Goal: Check status: Check status

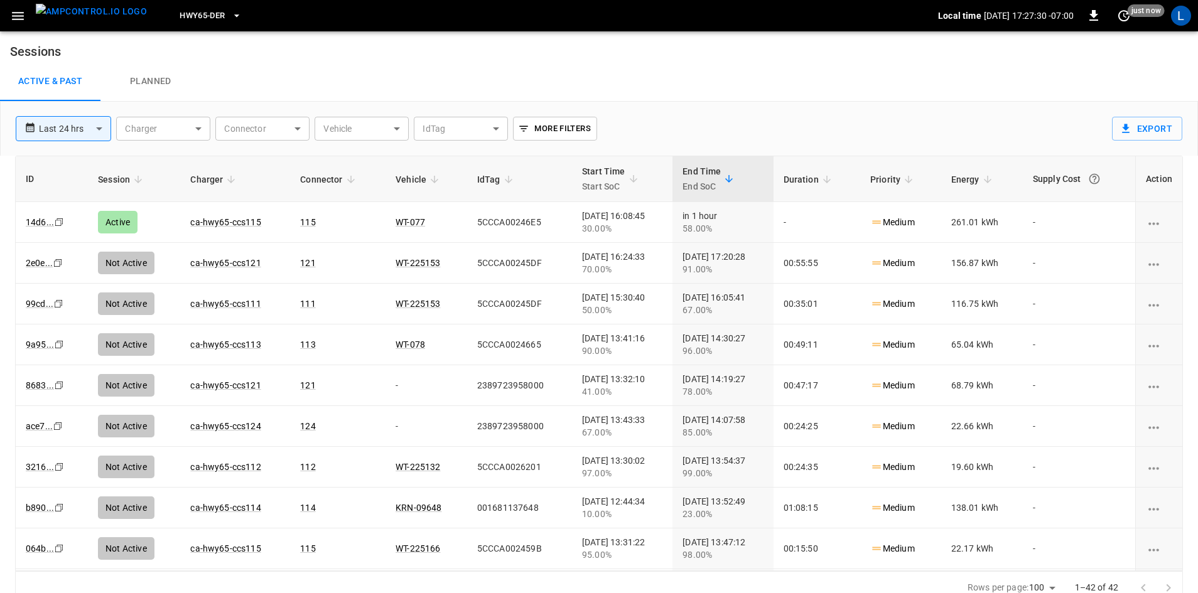
scroll to position [12, 0]
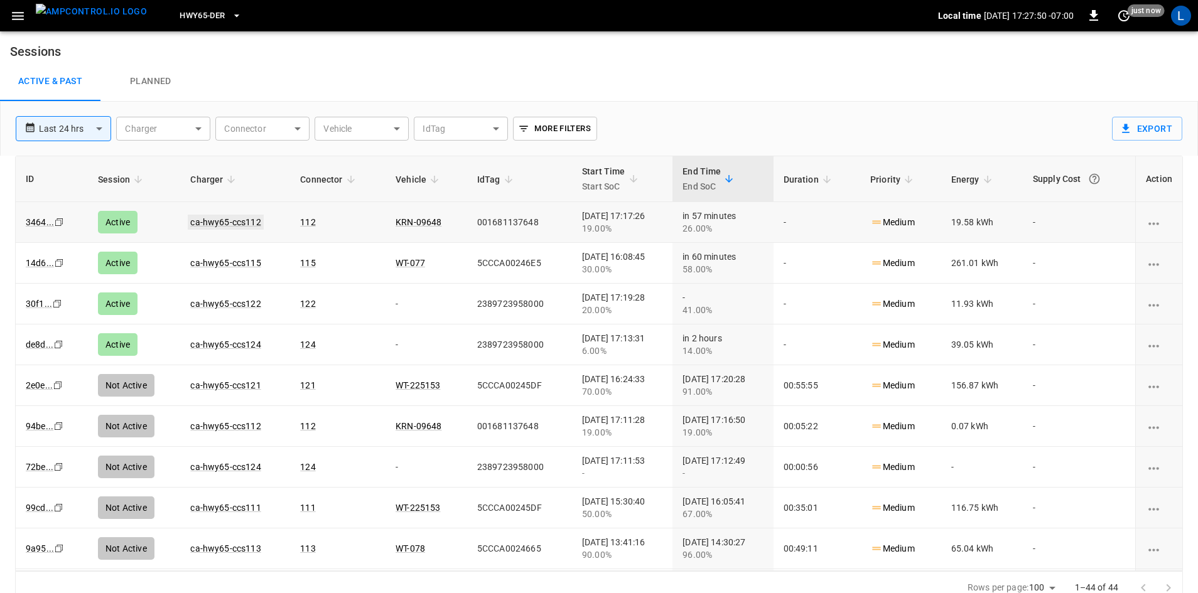
click at [227, 218] on link "ca-hwy65-ccs112" at bounding box center [225, 222] width 75 height 15
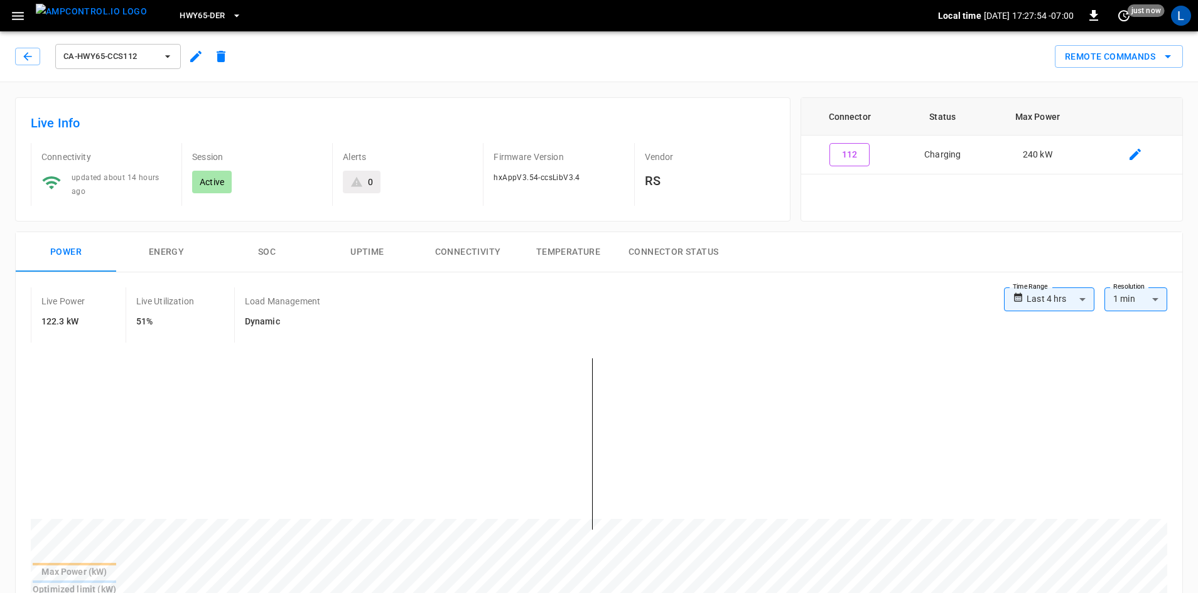
click at [279, 253] on button "SOC" at bounding box center [267, 252] width 100 height 40
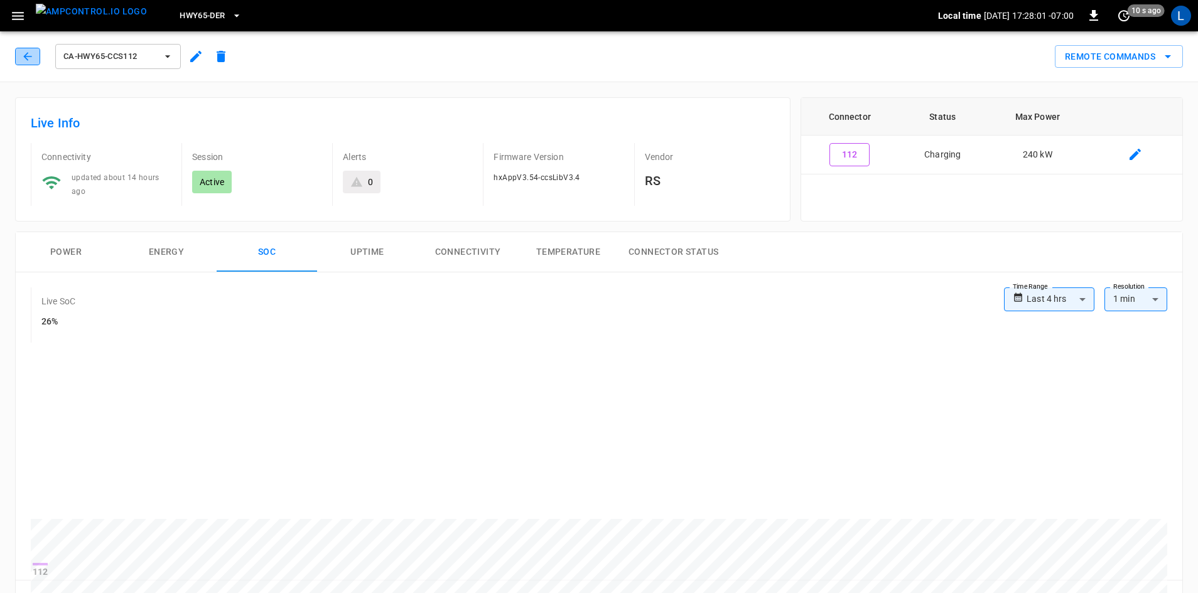
click at [23, 56] on icon "button" at bounding box center [27, 56] width 13 height 13
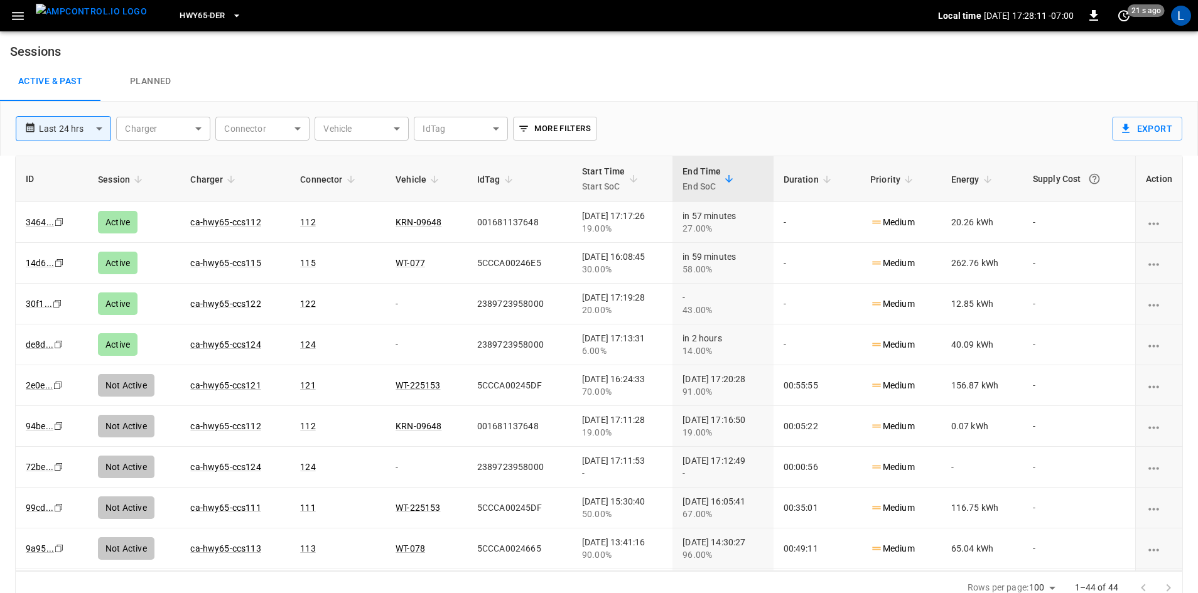
click at [107, 15] on img "menu" at bounding box center [91, 12] width 111 height 16
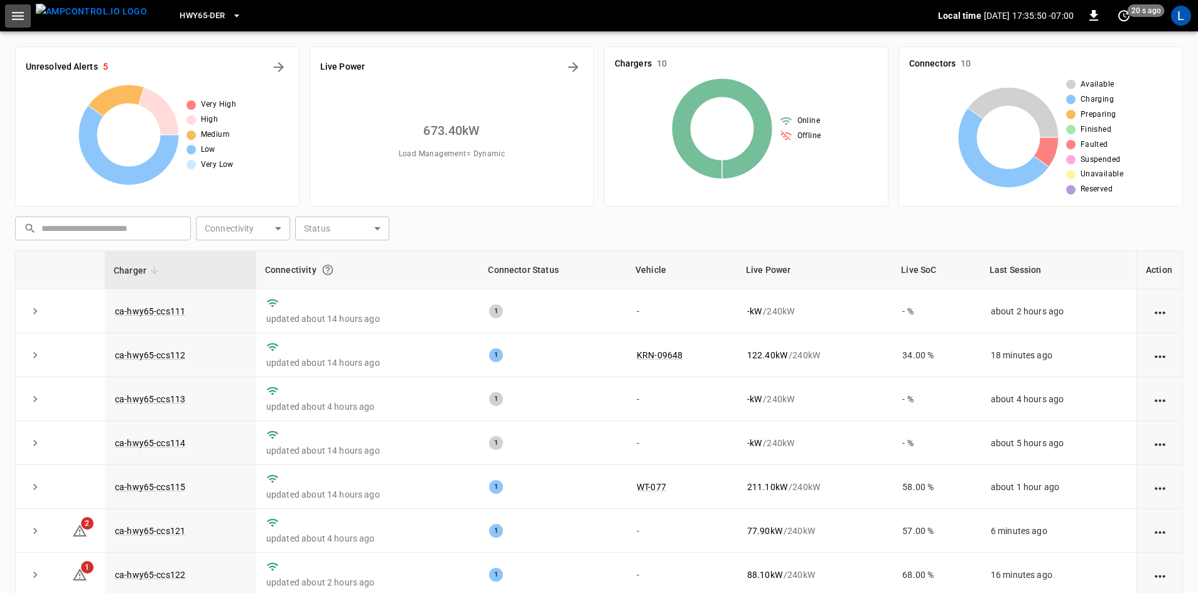
click at [15, 13] on icon "button" at bounding box center [18, 16] width 16 height 16
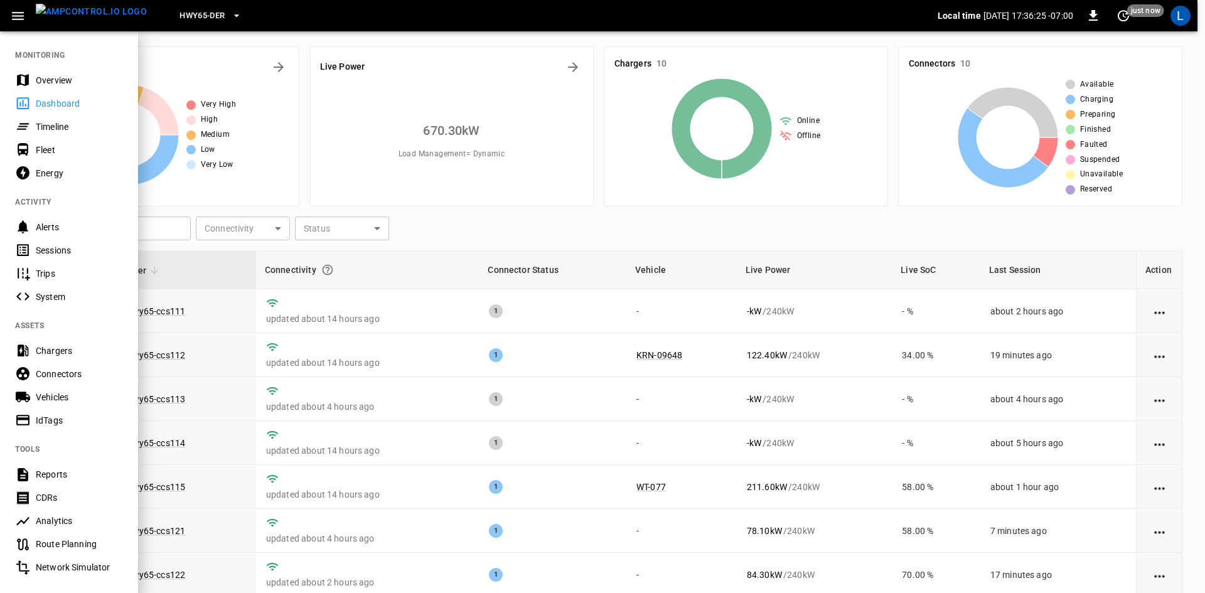
click at [452, 235] on div at bounding box center [602, 296] width 1205 height 593
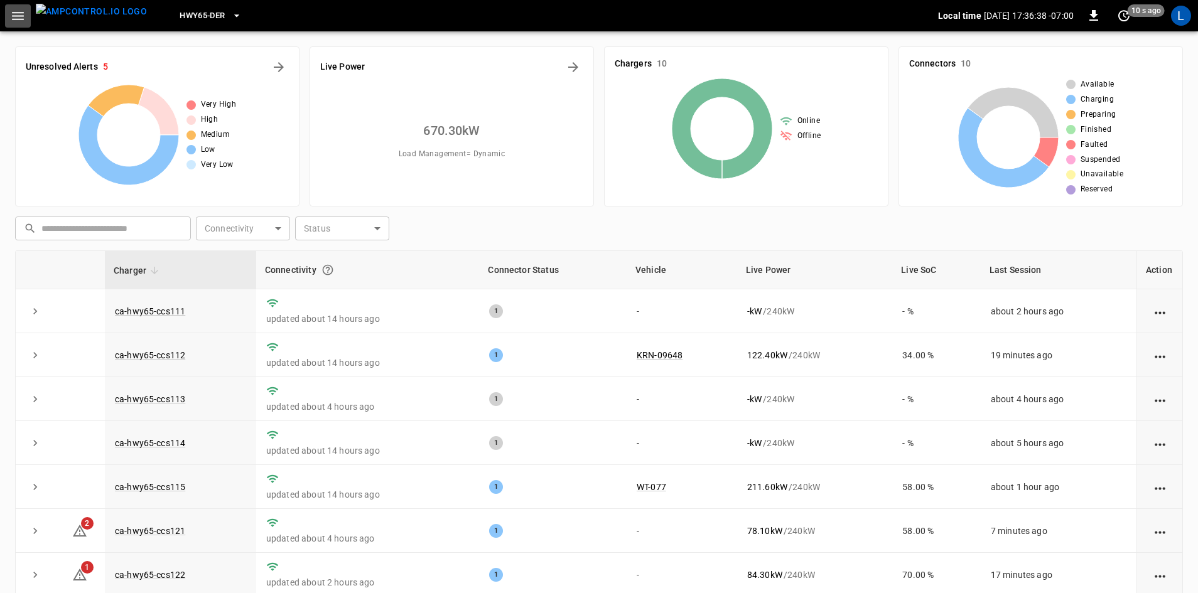
click at [9, 8] on button "button" at bounding box center [18, 15] width 26 height 23
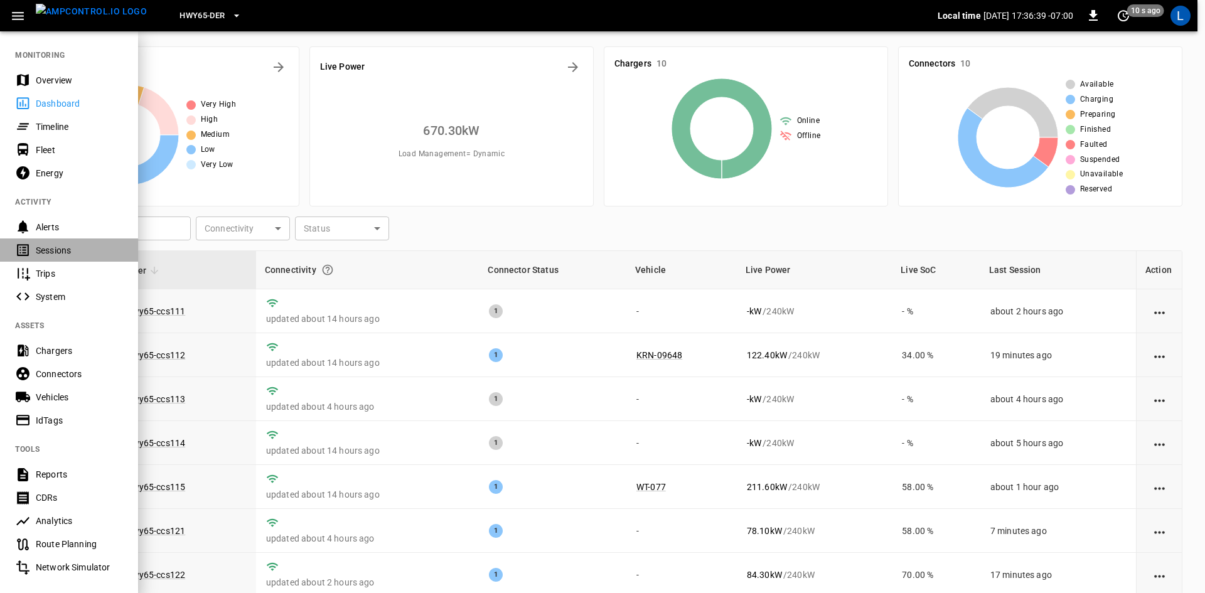
click at [64, 244] on div "Sessions" at bounding box center [79, 250] width 87 height 13
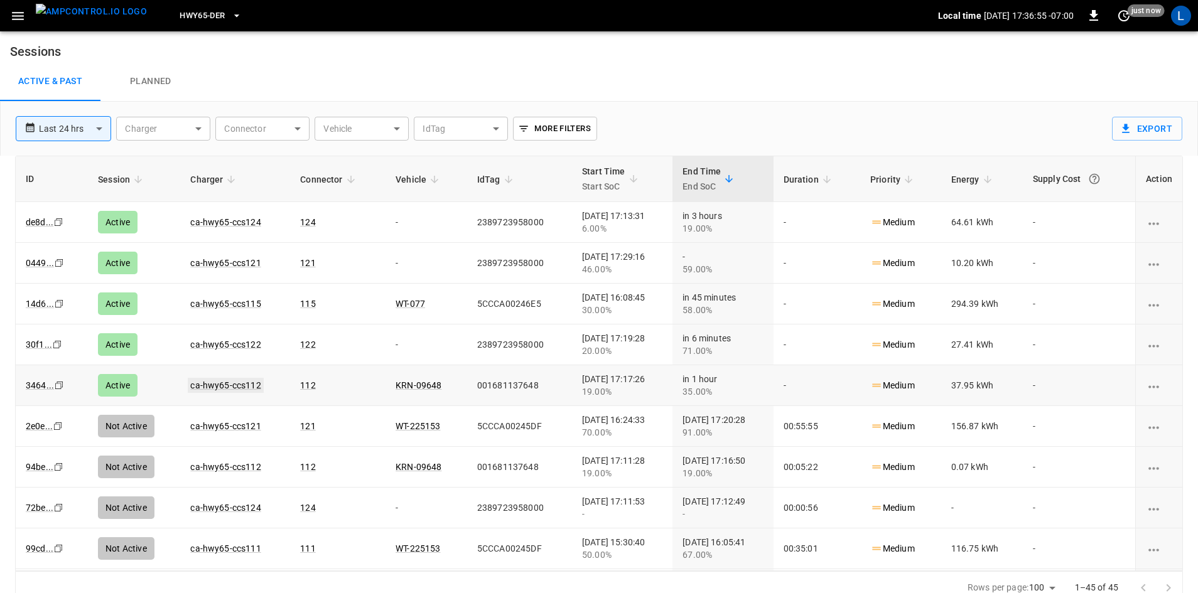
click at [234, 382] on link "ca-hwy65-ccs112" at bounding box center [225, 385] width 75 height 15
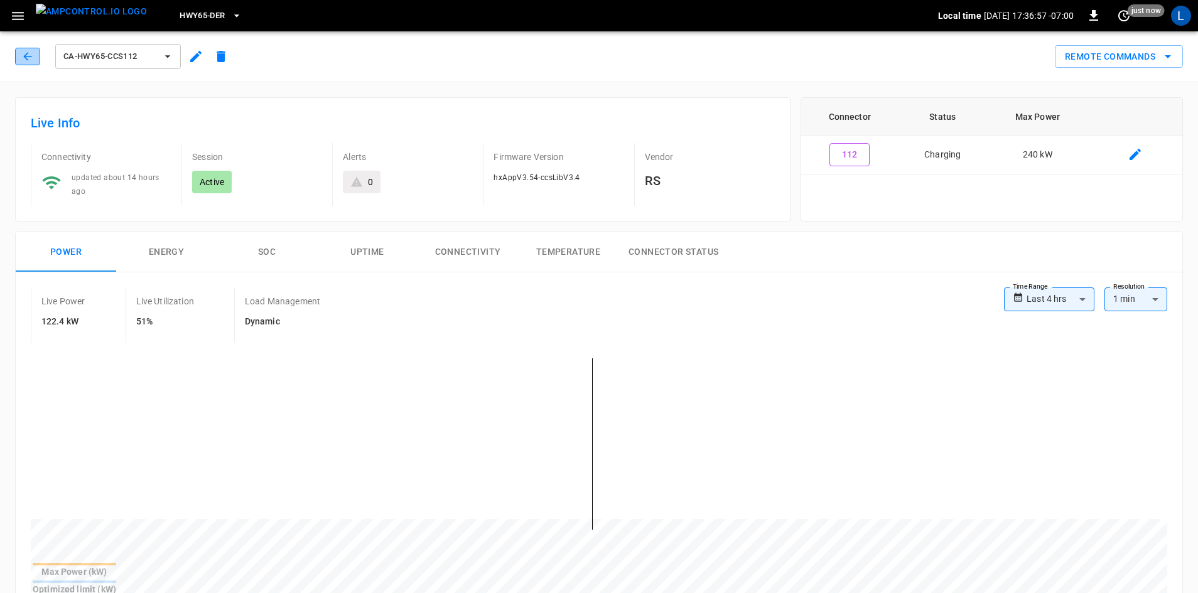
click at [34, 64] on button "button" at bounding box center [27, 57] width 25 height 18
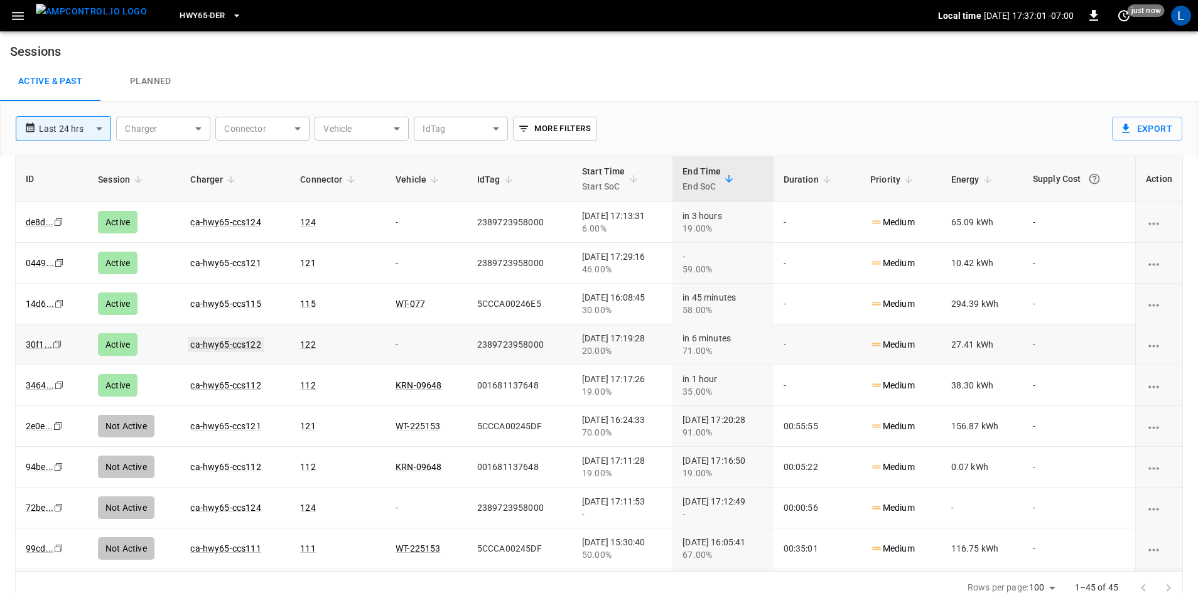
click at [228, 345] on link "ca-hwy65-ccs122" at bounding box center [225, 344] width 75 height 15
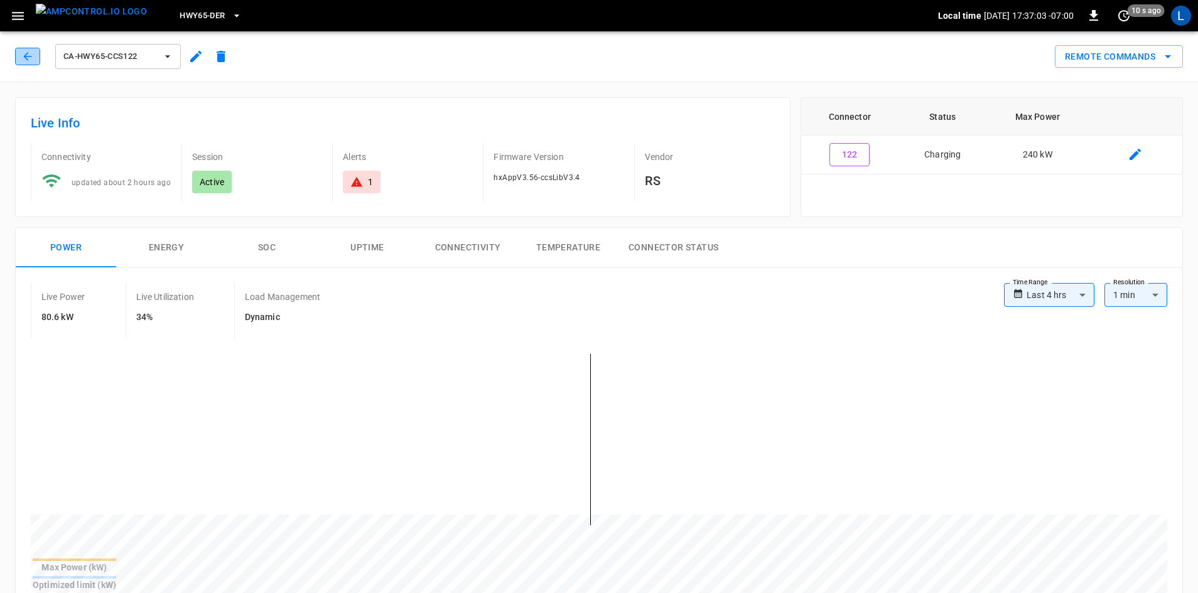
click at [24, 54] on icon "button" at bounding box center [27, 56] width 13 height 13
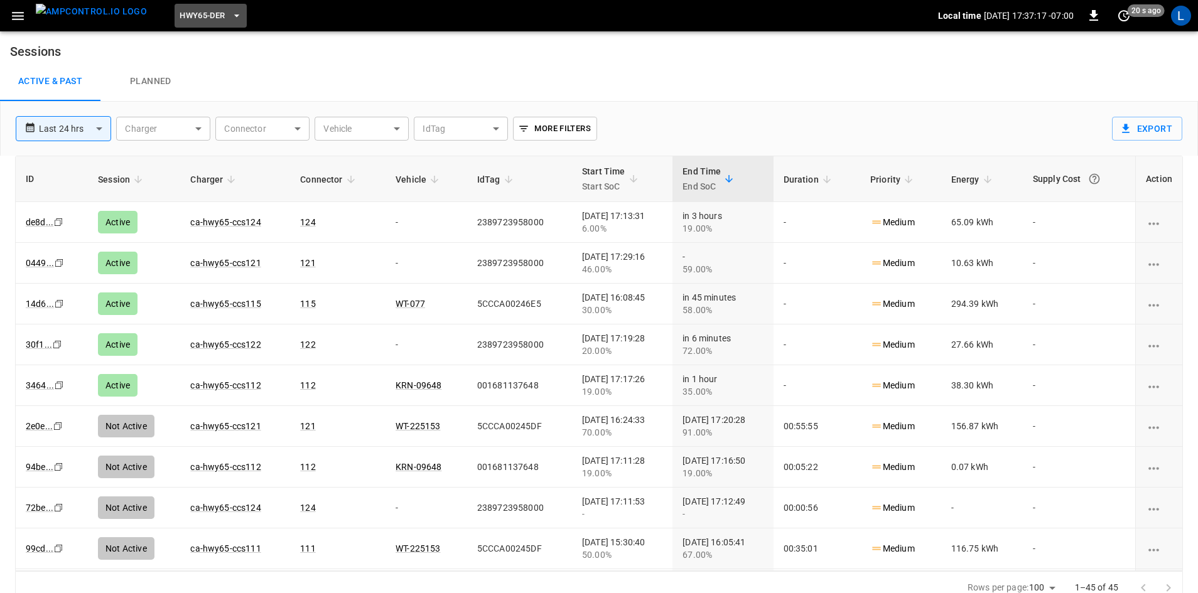
click at [180, 16] on span "HWY65-DER" at bounding box center [202, 16] width 45 height 14
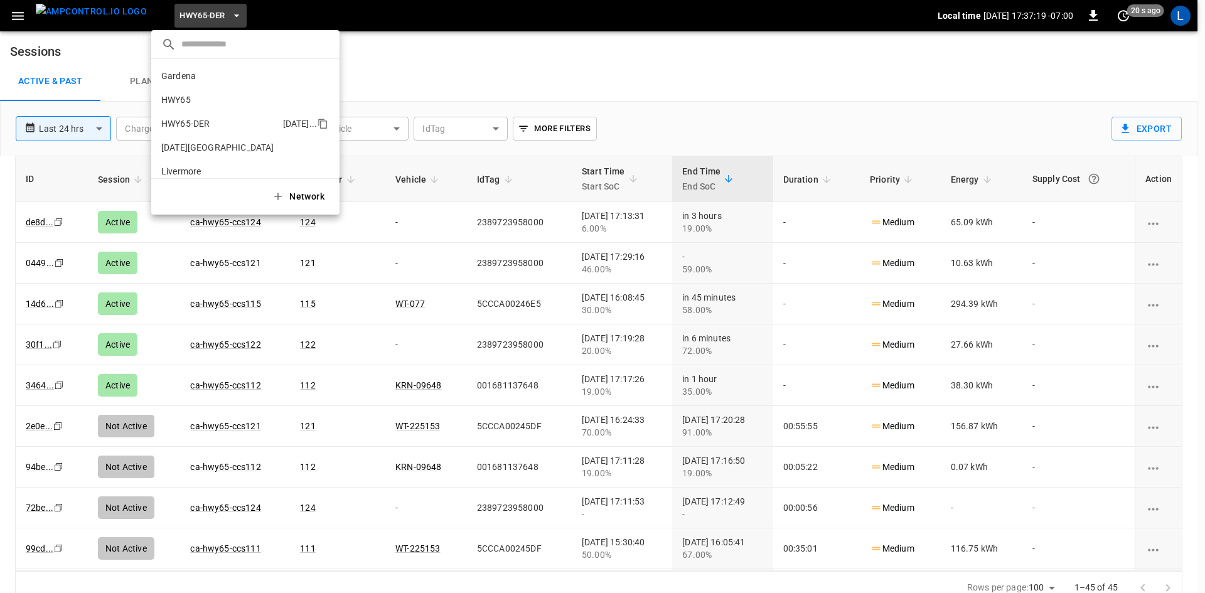
click at [171, 100] on p "HWY65" at bounding box center [223, 100] width 124 height 13
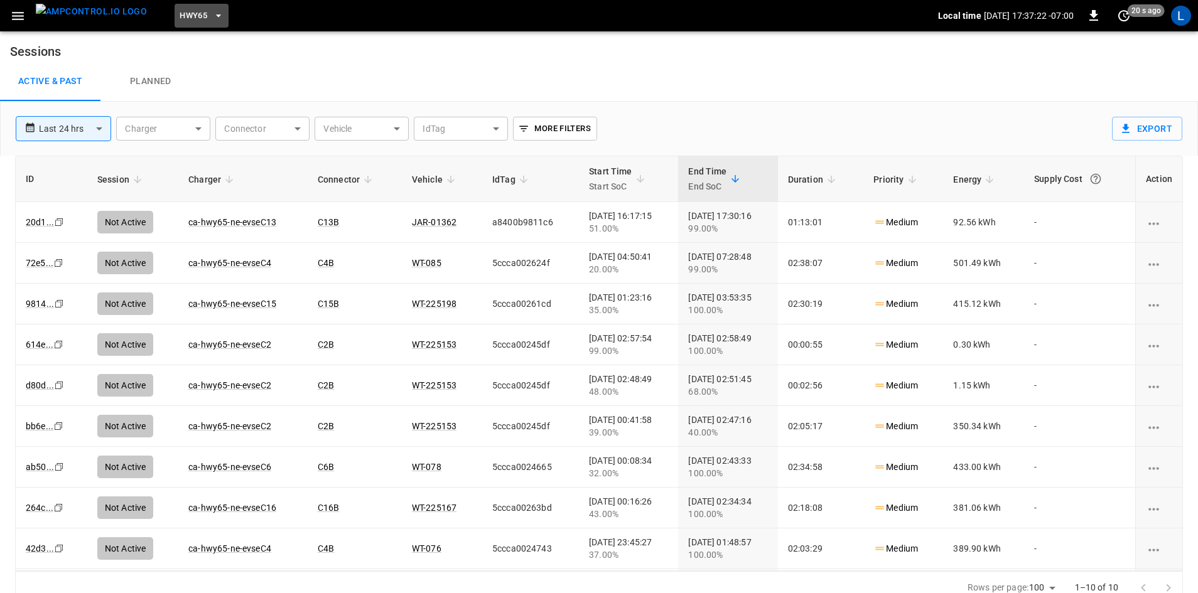
click at [185, 20] on button "HWY65" at bounding box center [201, 16] width 54 height 24
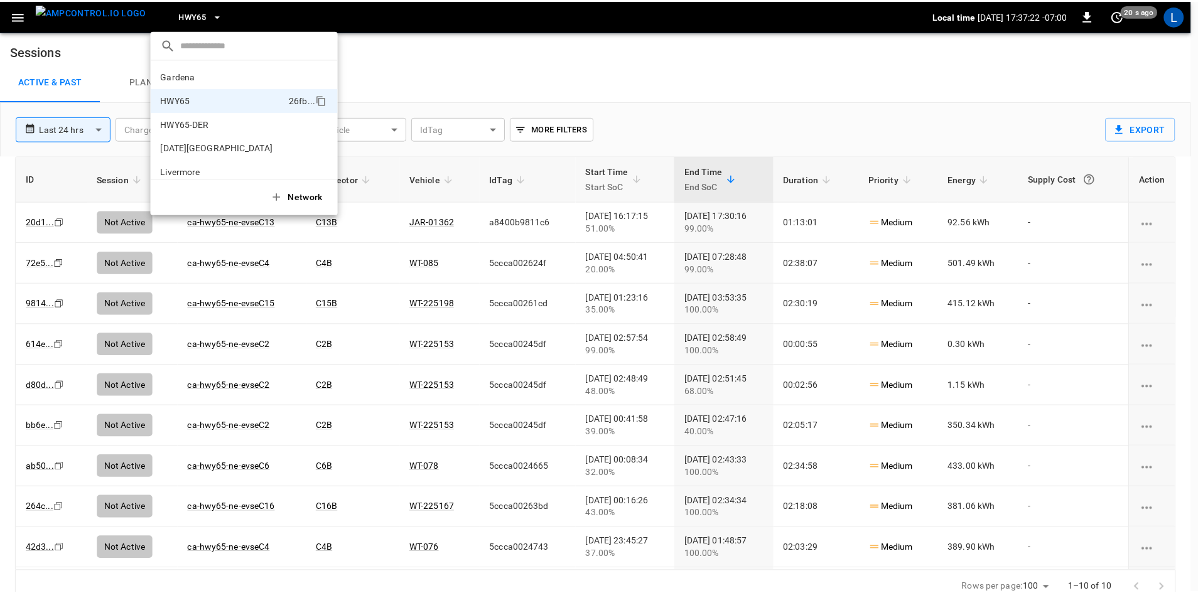
scroll to position [20, 0]
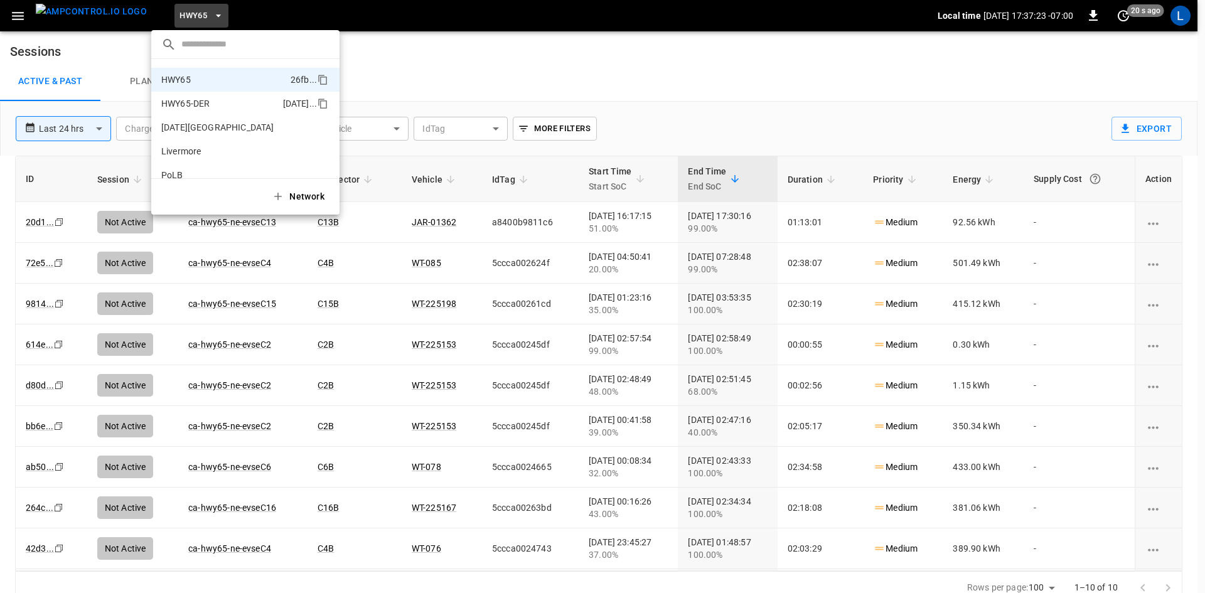
click at [187, 97] on p "HWY65-DER" at bounding box center [219, 103] width 117 height 13
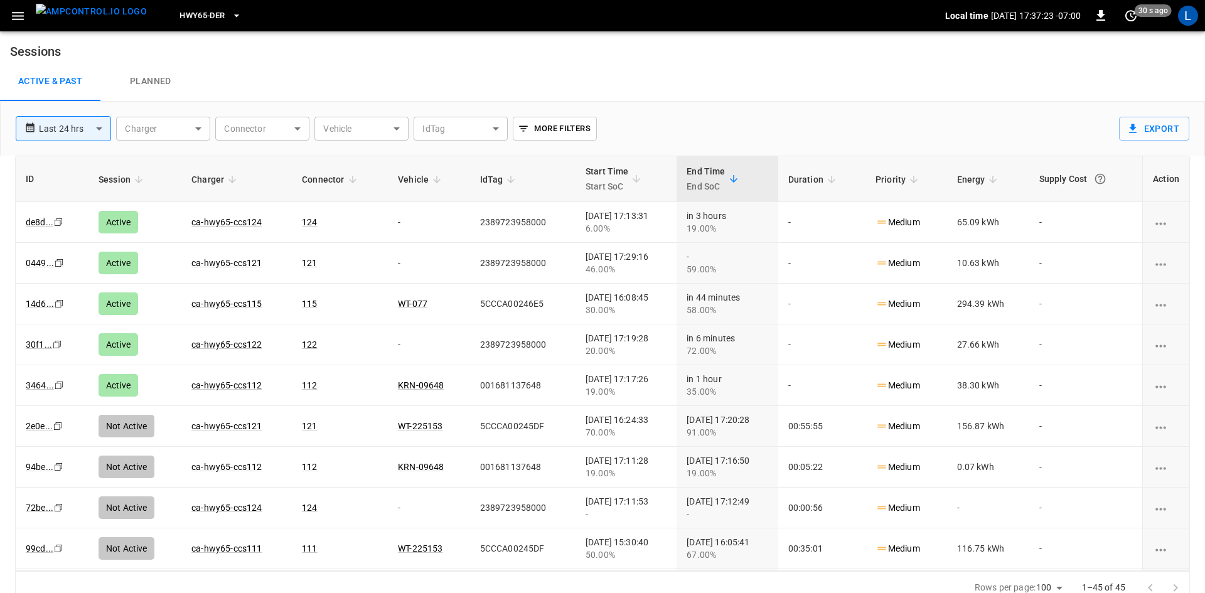
click at [190, 75] on p "HWY65-DER" at bounding box center [202, 71] width 87 height 7
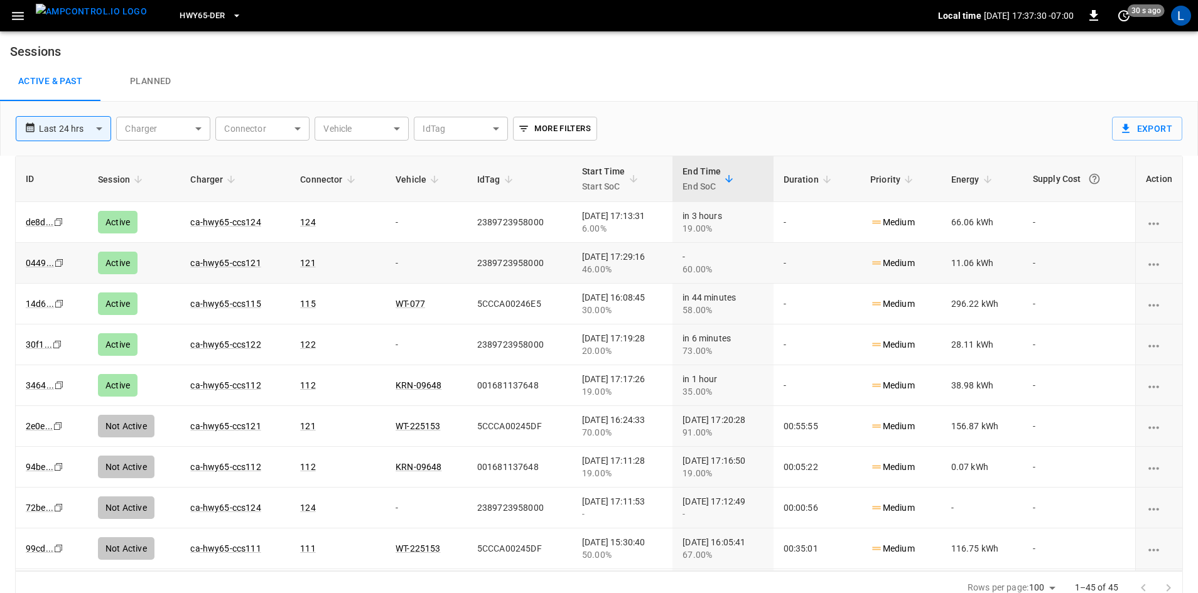
click at [230, 257] on td "ca-hwy65-ccs121" at bounding box center [235, 263] width 110 height 41
click at [233, 262] on link "ca-hwy65-ccs121" at bounding box center [225, 262] width 75 height 15
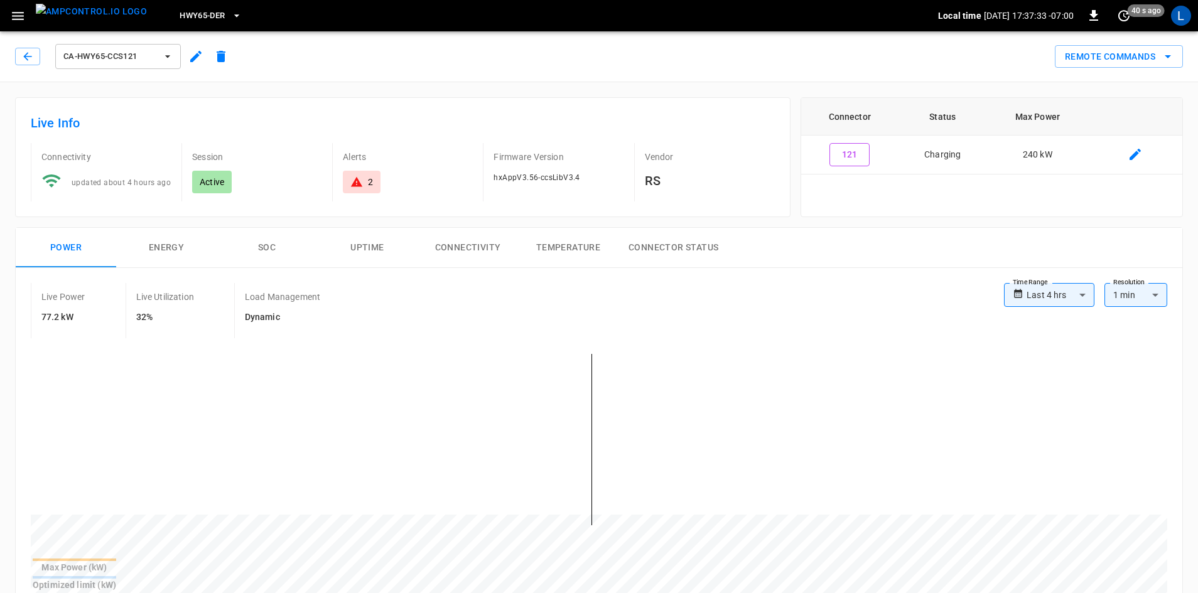
click at [43, 60] on div "ca-hwy65-ccs121" at bounding box center [124, 56] width 218 height 30
click at [31, 55] on icon "button" at bounding box center [27, 56] width 13 height 13
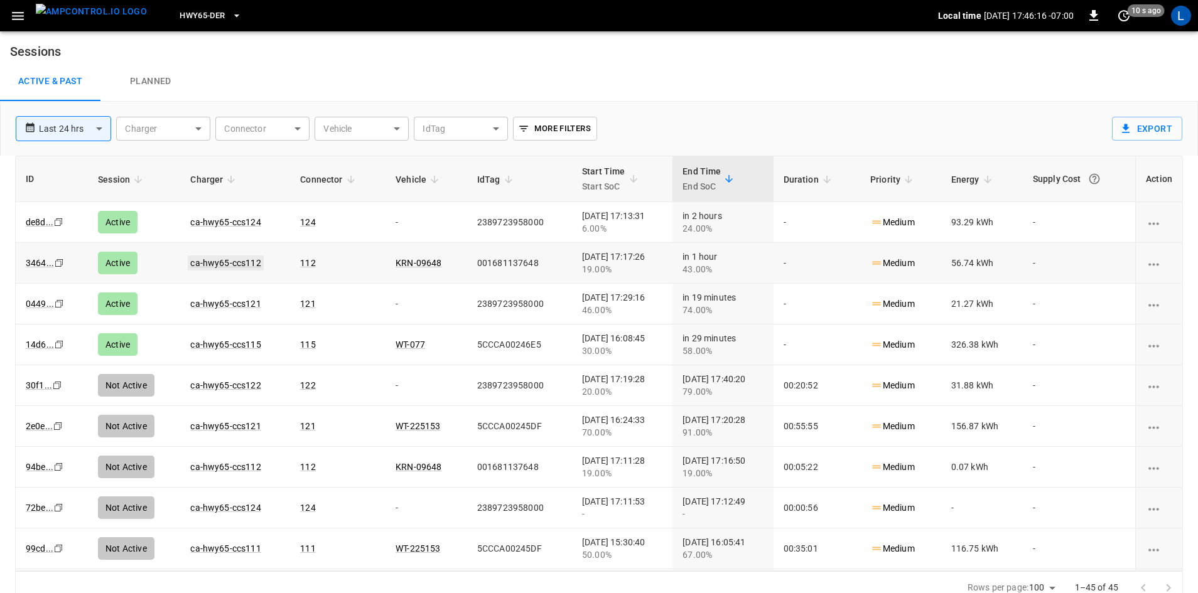
click at [240, 261] on link "ca-hwy65-ccs112" at bounding box center [225, 262] width 75 height 15
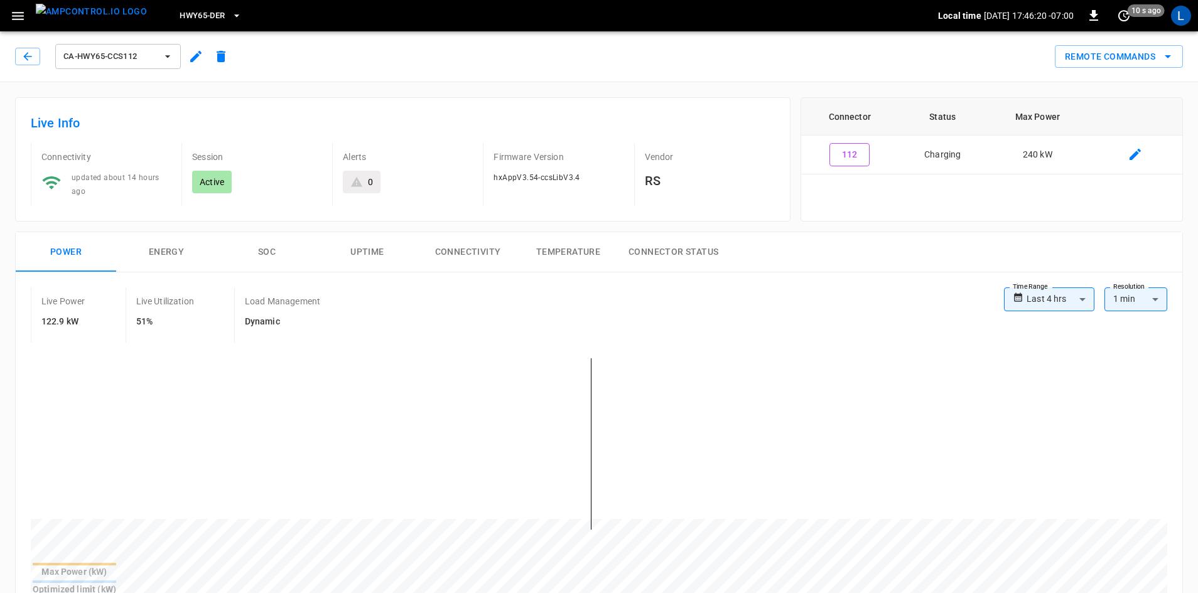
click at [272, 250] on button "SOC" at bounding box center [267, 252] width 100 height 40
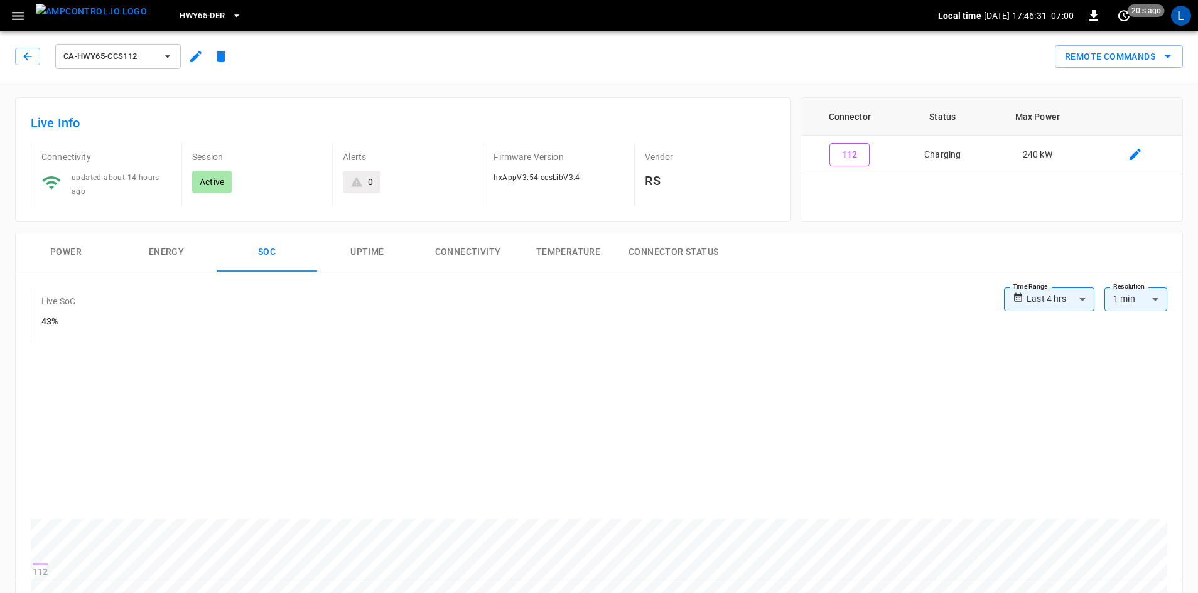
drag, startPoint x: 57, startPoint y: 241, endPoint x: 61, endPoint y: 249, distance: 9.0
click at [59, 244] on button "Power" at bounding box center [66, 252] width 100 height 40
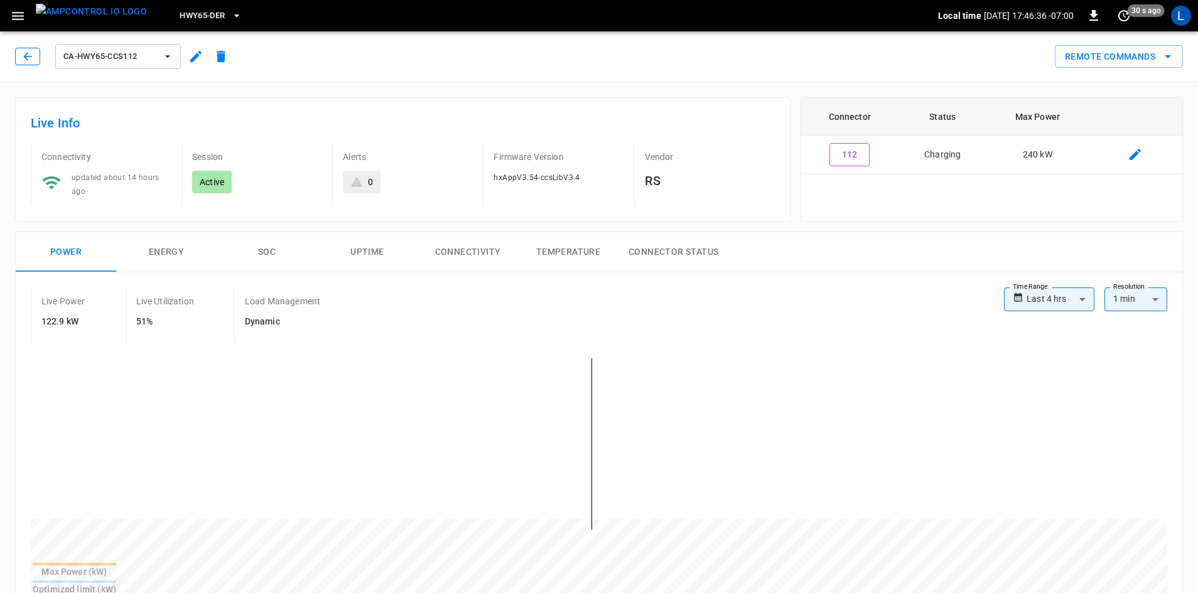
click at [21, 51] on icon "button" at bounding box center [27, 56] width 13 height 13
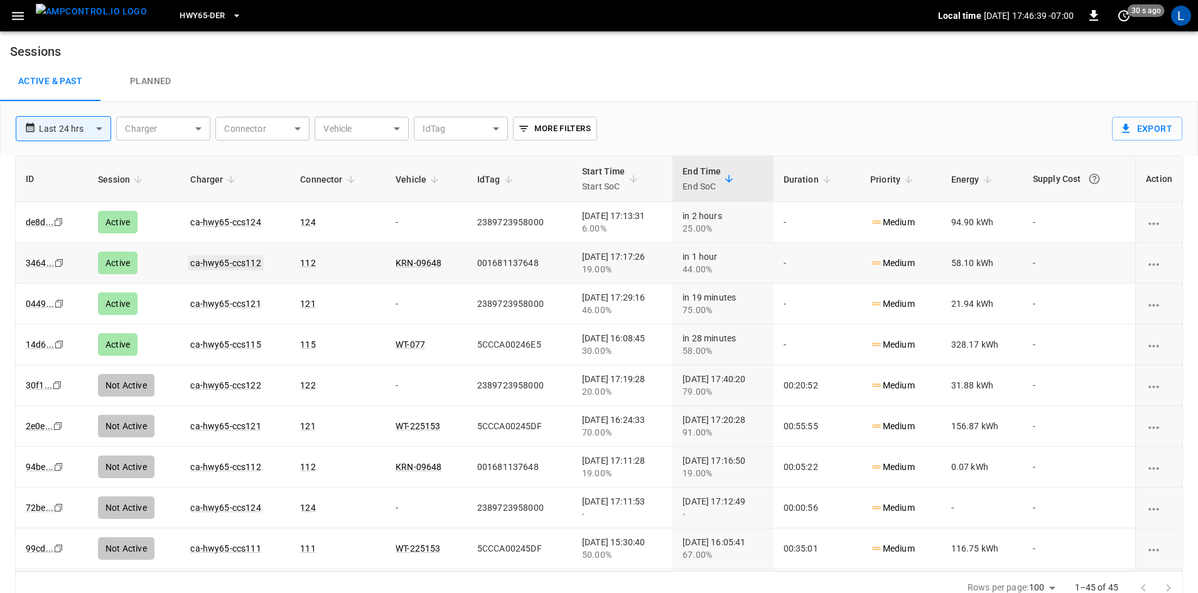
click at [228, 262] on link "ca-hwy65-ccs112" at bounding box center [225, 262] width 75 height 15
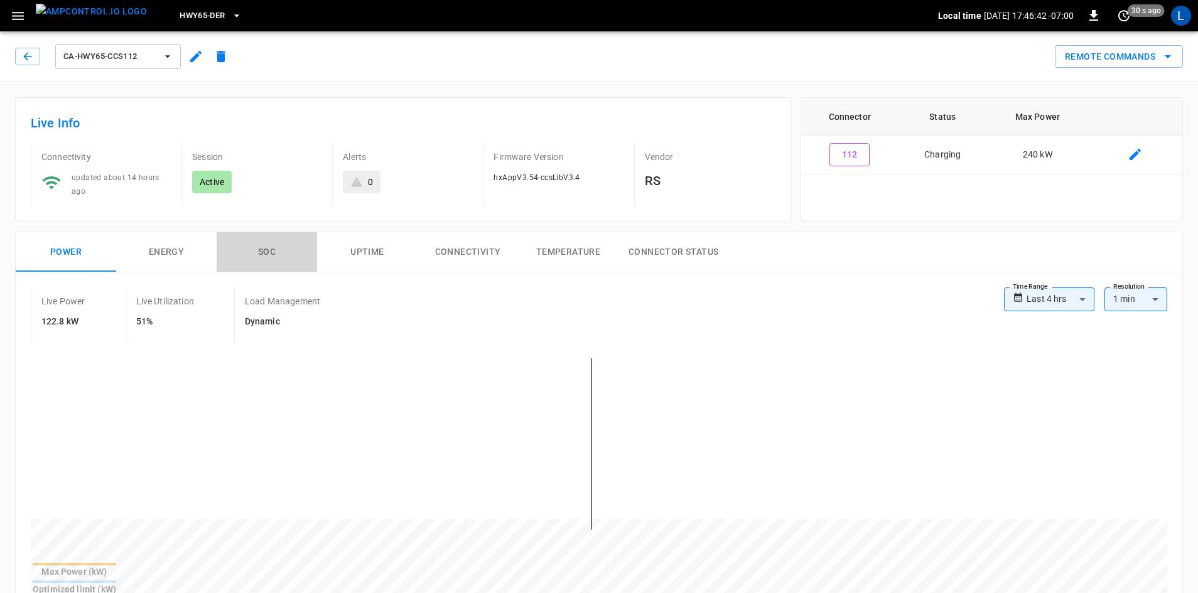
click at [274, 248] on button "SOC" at bounding box center [267, 252] width 100 height 40
